Goal: Task Accomplishment & Management: Use online tool/utility

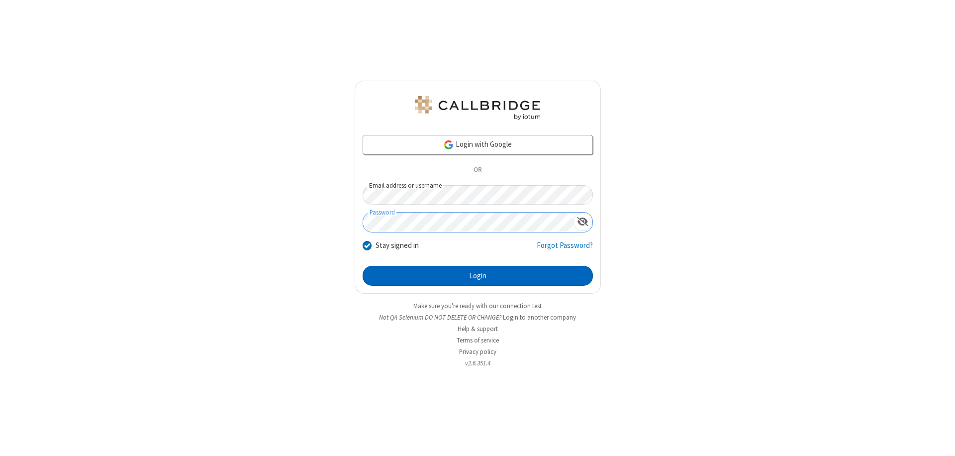
click at [478, 276] on button "Login" at bounding box center [478, 276] width 230 height 20
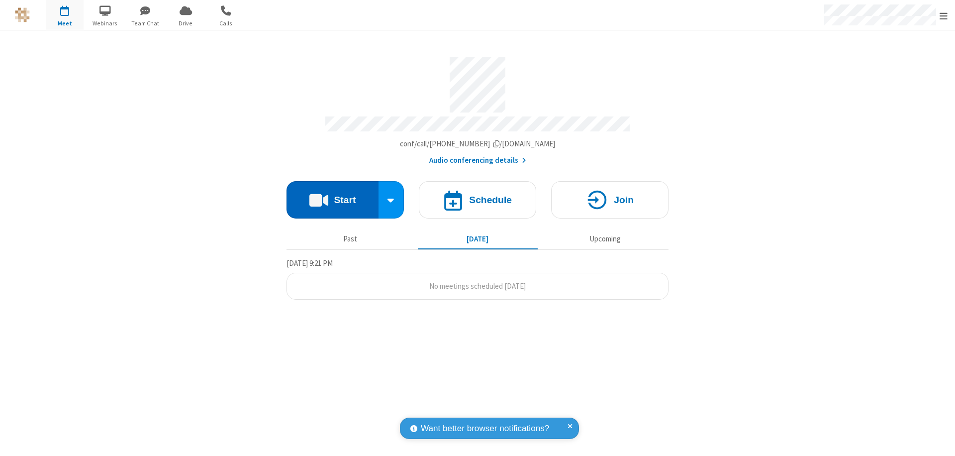
click at [332, 195] on button "Start" at bounding box center [333, 199] width 92 height 37
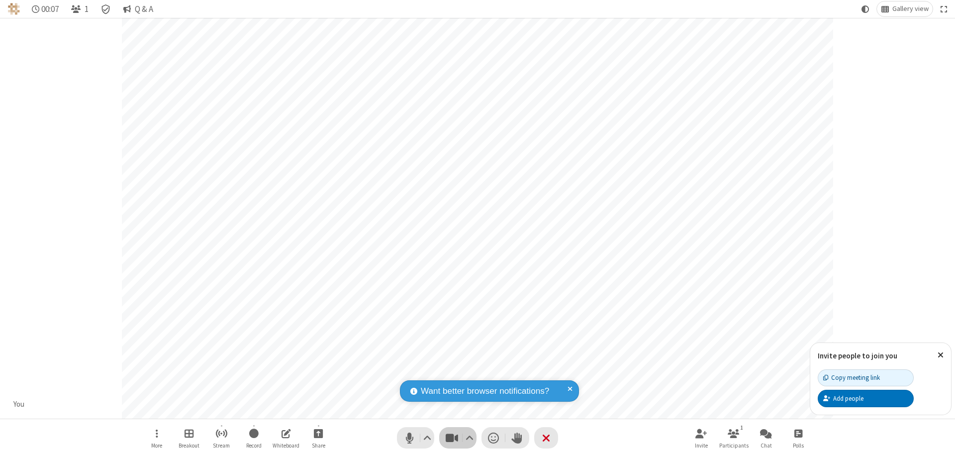
click at [452, 437] on span "Stop video (⌘+Shift+V)" at bounding box center [451, 437] width 15 height 14
click at [452, 437] on span "Start video (⌘+Shift+V)" at bounding box center [451, 437] width 15 height 14
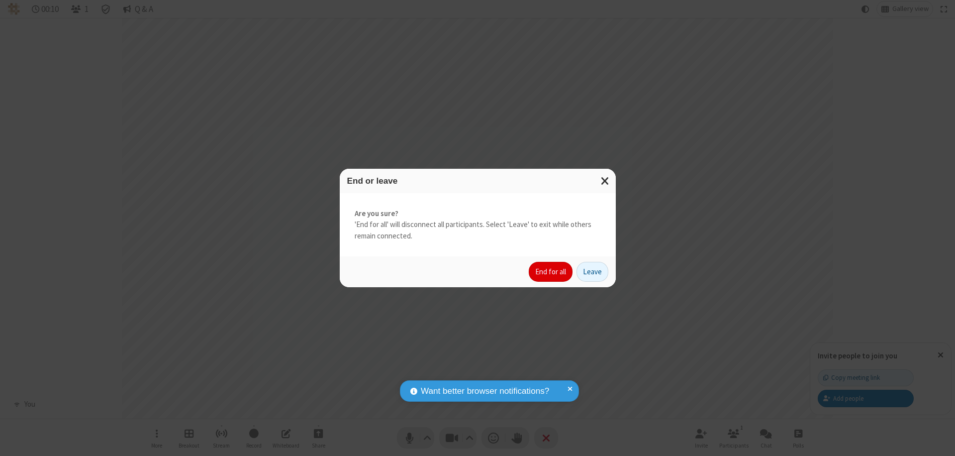
click at [551, 272] on button "End for all" at bounding box center [551, 272] width 44 height 20
